Goal: Transaction & Acquisition: Obtain resource

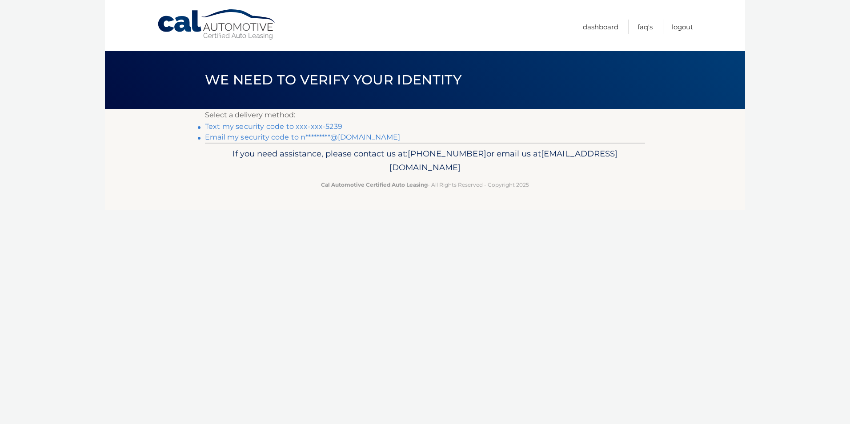
click at [250, 128] on link "Text my security code to xxx-xxx-5239" at bounding box center [273, 126] width 137 height 8
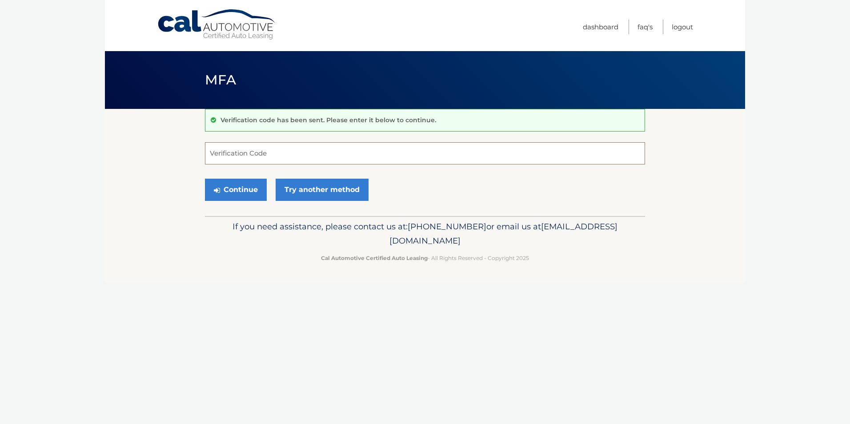
click at [293, 153] on input "Verification Code" at bounding box center [425, 153] width 440 height 22
type input "917257"
click at [208, 184] on button "Continue" at bounding box center [236, 190] width 62 height 22
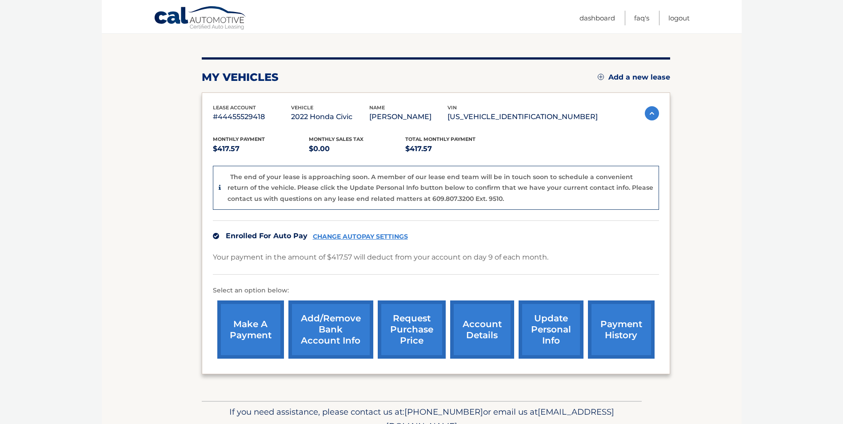
scroll to position [44, 0]
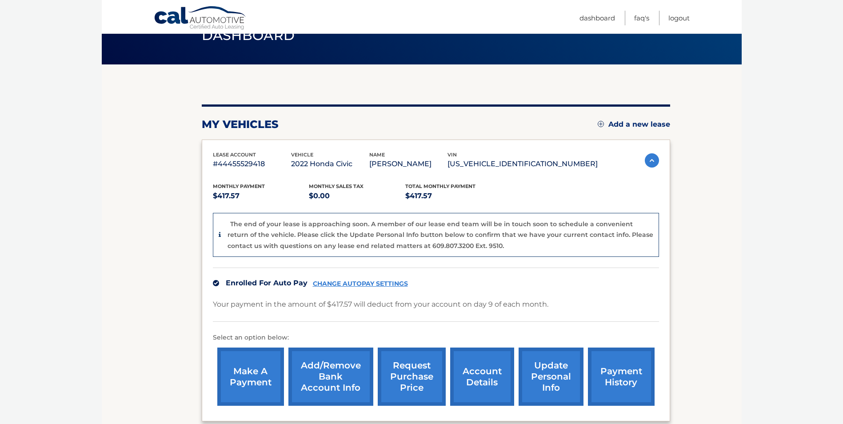
click at [494, 229] on div "The end of your lease is approaching soon. A member of our lease end team will …" at bounding box center [441, 235] width 426 height 33
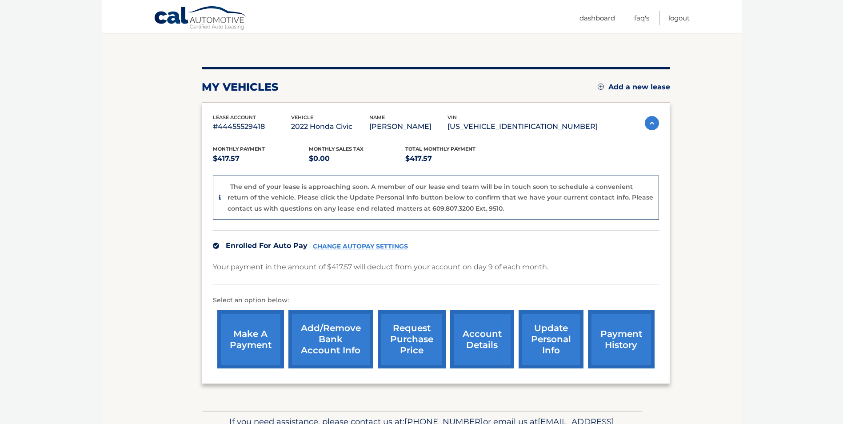
scroll to position [133, 0]
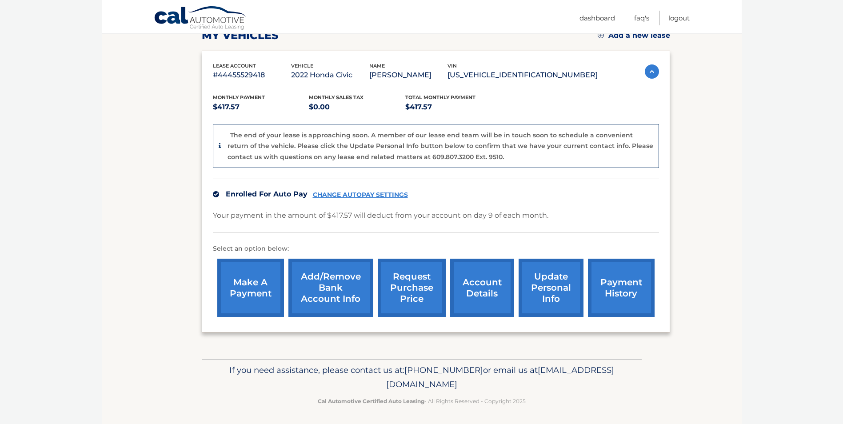
click at [462, 281] on link "account details" at bounding box center [482, 288] width 64 height 58
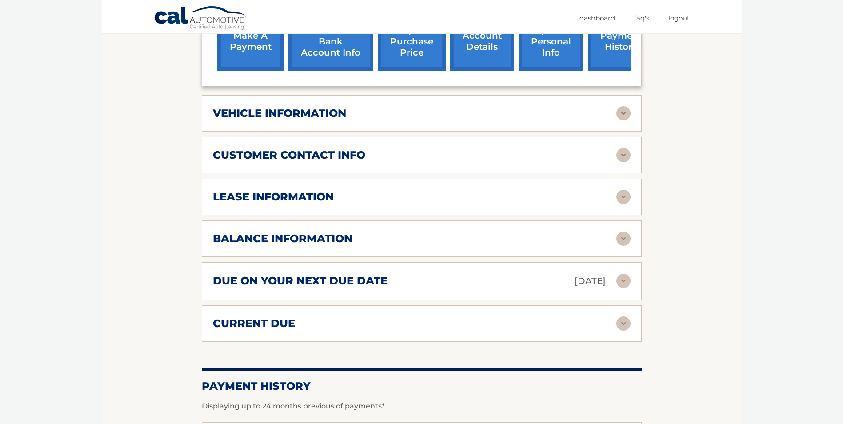
scroll to position [335, 0]
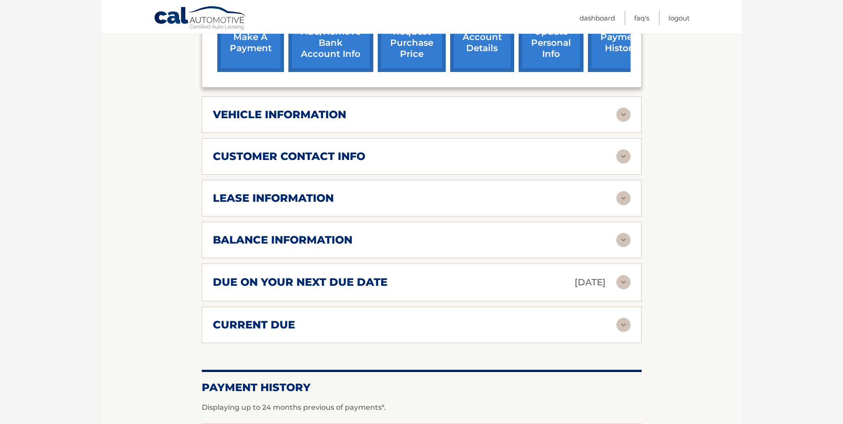
click at [352, 200] on div "lease information" at bounding box center [415, 198] width 404 height 13
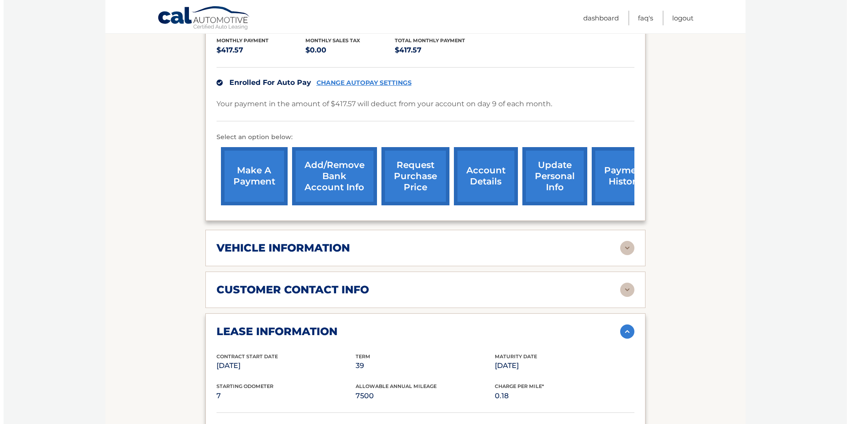
scroll to position [24, 0]
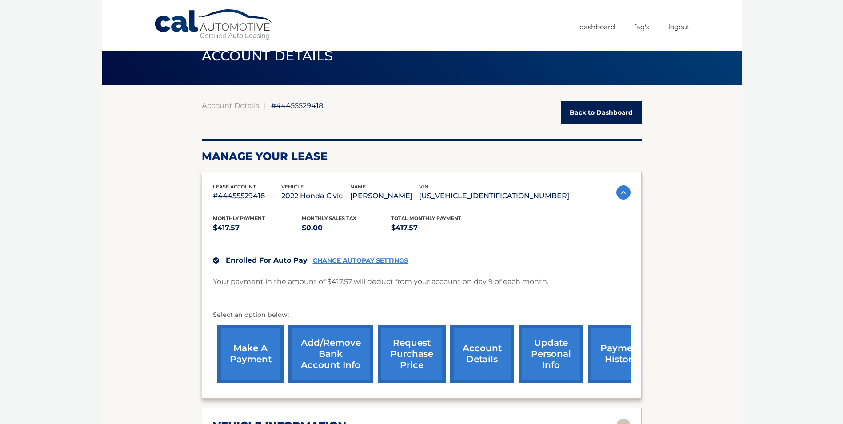
click at [423, 354] on link "request purchase price" at bounding box center [412, 354] width 68 height 58
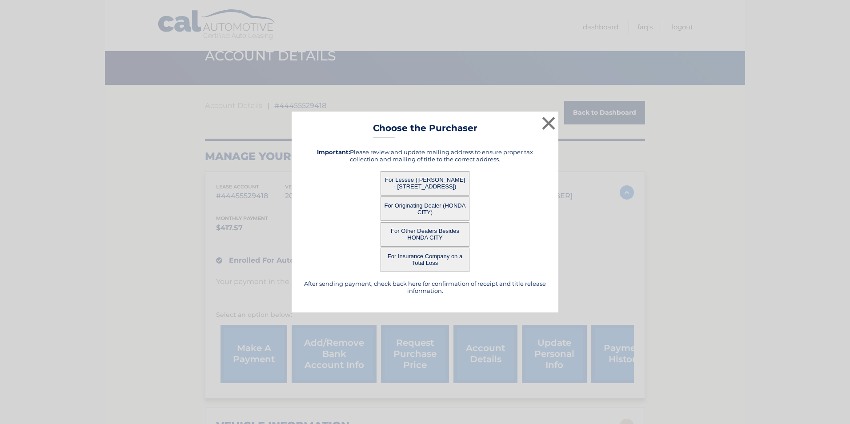
click at [430, 188] on button "For Lessee ([PERSON_NAME] - [STREET_ADDRESS])" at bounding box center [425, 183] width 89 height 24
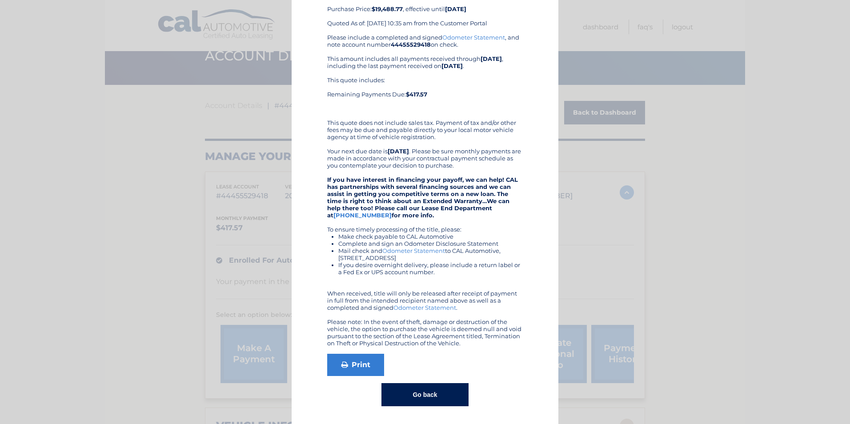
scroll to position [49, 0]
click at [413, 392] on button "Go back" at bounding box center [424, 394] width 87 height 23
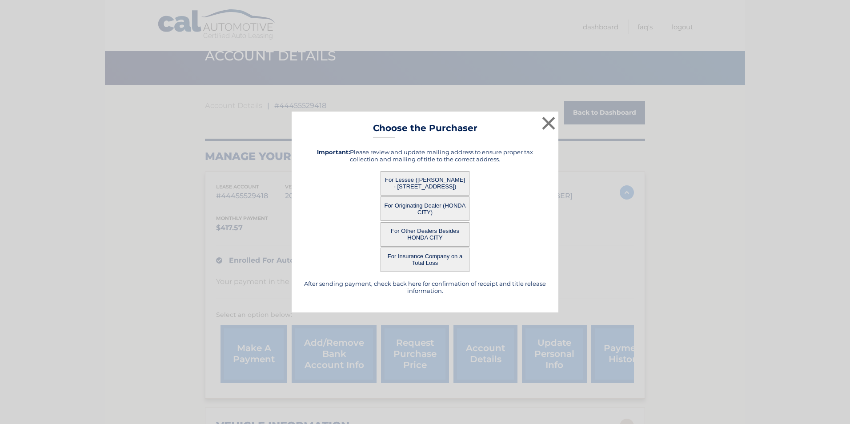
scroll to position [0, 0]
click at [412, 207] on button "For Originating Dealer (HONDA CITY)" at bounding box center [425, 208] width 89 height 24
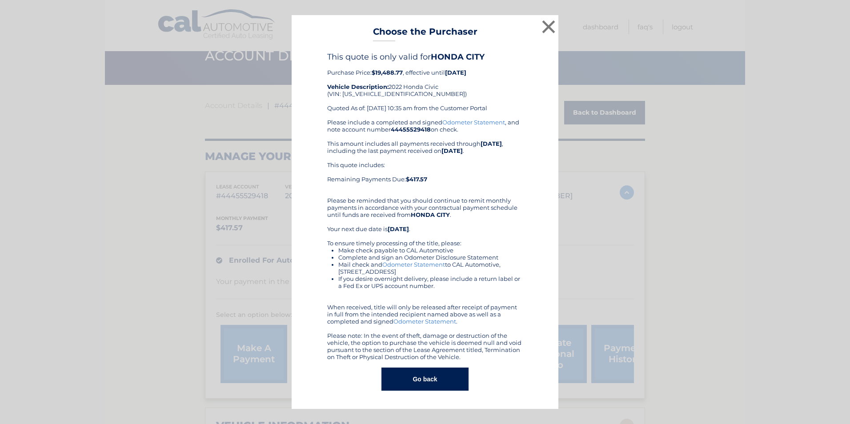
click at [442, 387] on button "Go back" at bounding box center [424, 379] width 87 height 23
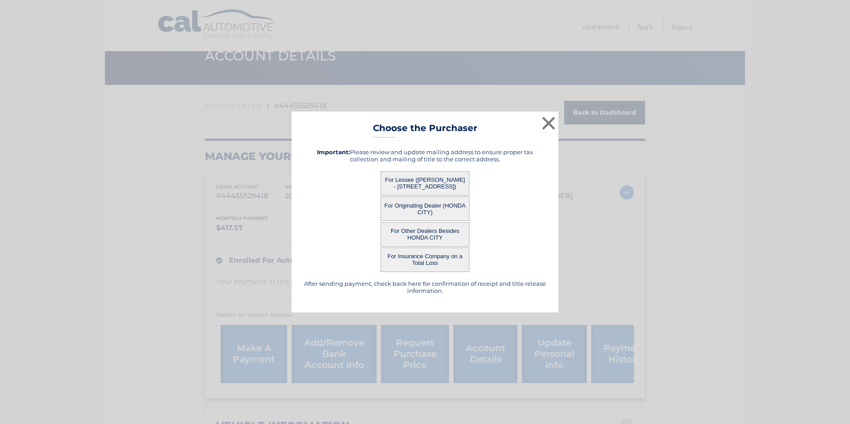
click at [431, 238] on button "For Other Dealers Besides HONDA CITY" at bounding box center [425, 234] width 89 height 24
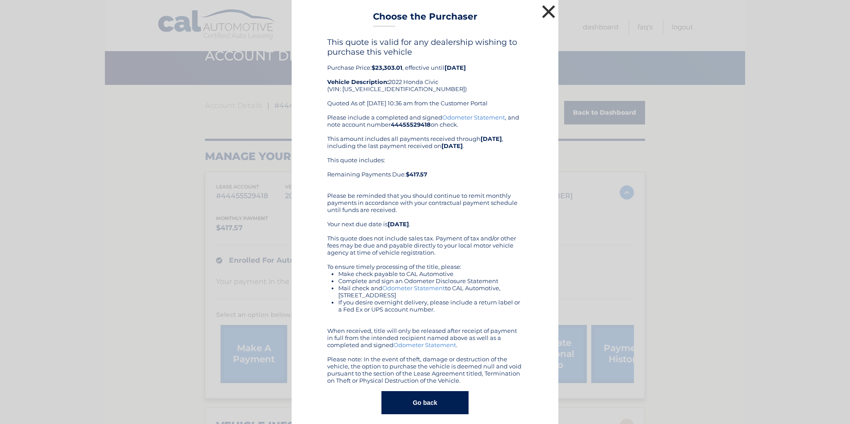
click at [544, 13] on button "×" at bounding box center [549, 12] width 18 height 18
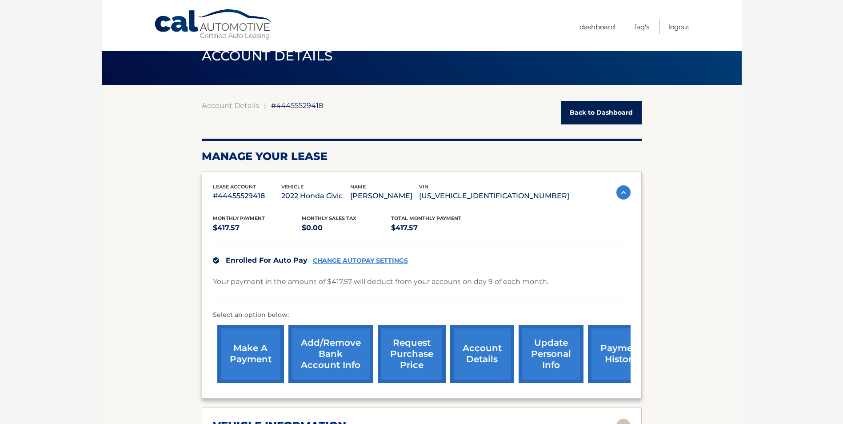
click at [437, 347] on link "request purchase price" at bounding box center [412, 354] width 68 height 58
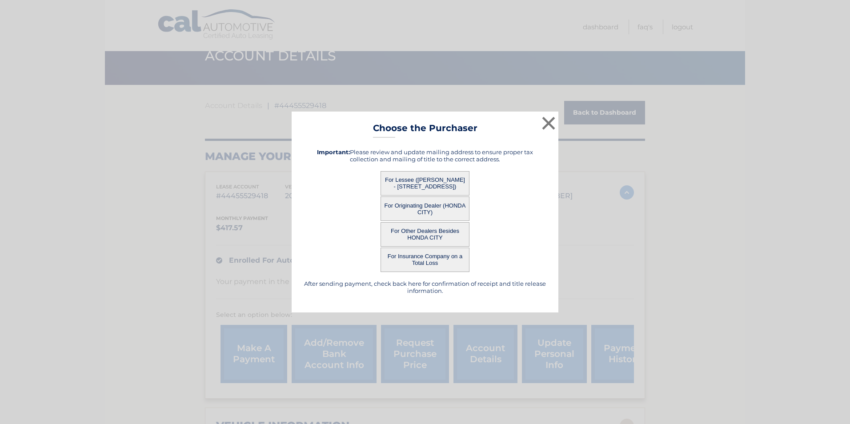
click at [428, 256] on button "For Insurance Company on a Total Loss" at bounding box center [425, 260] width 89 height 24
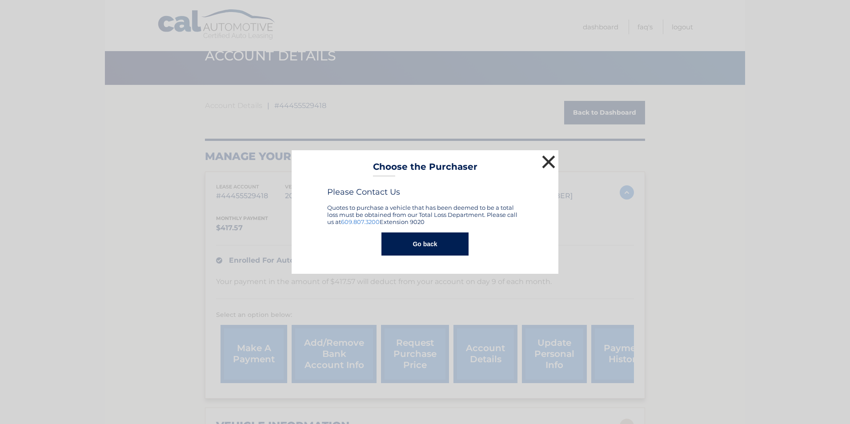
click at [545, 159] on button "×" at bounding box center [549, 162] width 18 height 18
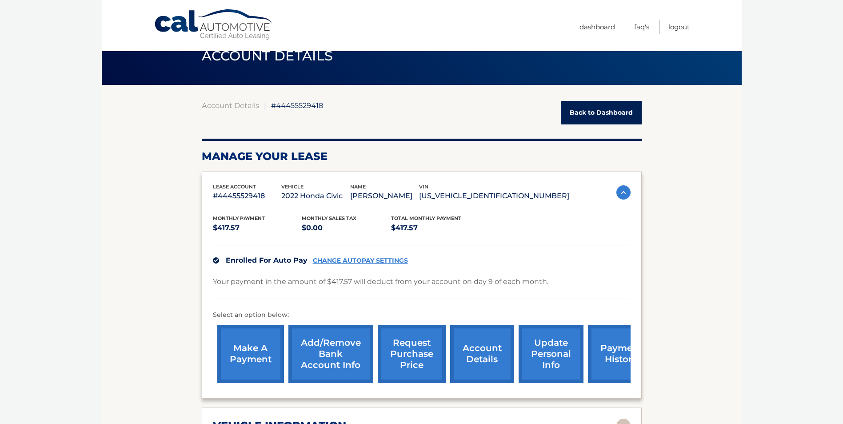
click at [403, 360] on link "request purchase price" at bounding box center [412, 354] width 68 height 58
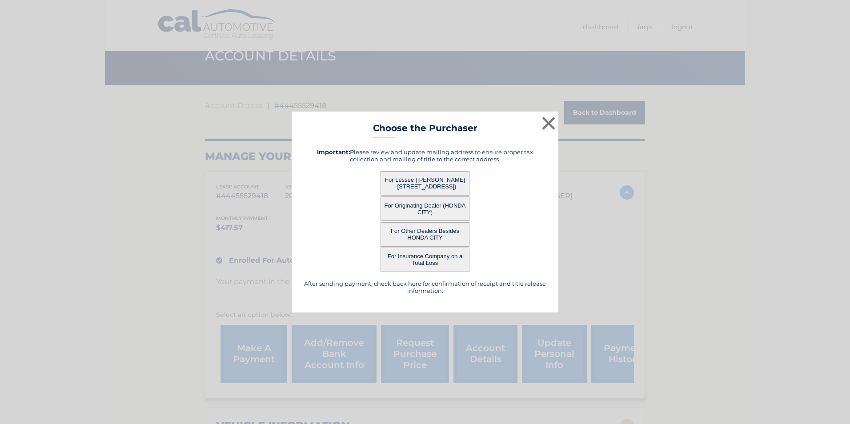
click at [449, 187] on button "For Lessee ([PERSON_NAME] - [STREET_ADDRESS])" at bounding box center [425, 183] width 89 height 24
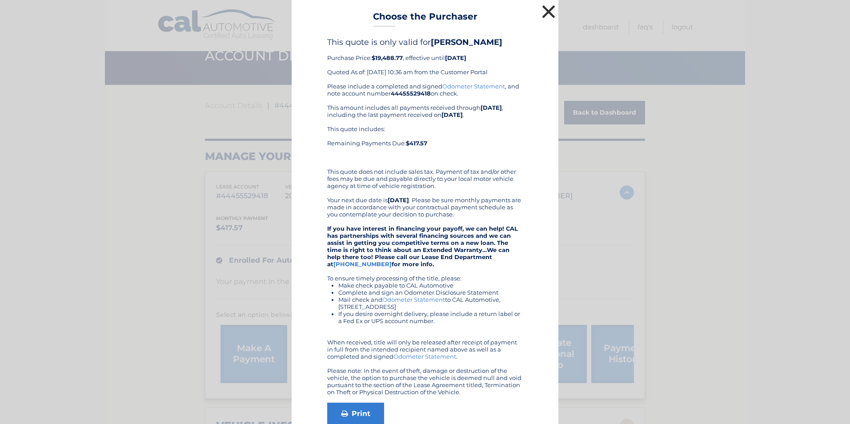
click at [549, 4] on button "×" at bounding box center [549, 12] width 18 height 18
